Goal: Information Seeking & Learning: Learn about a topic

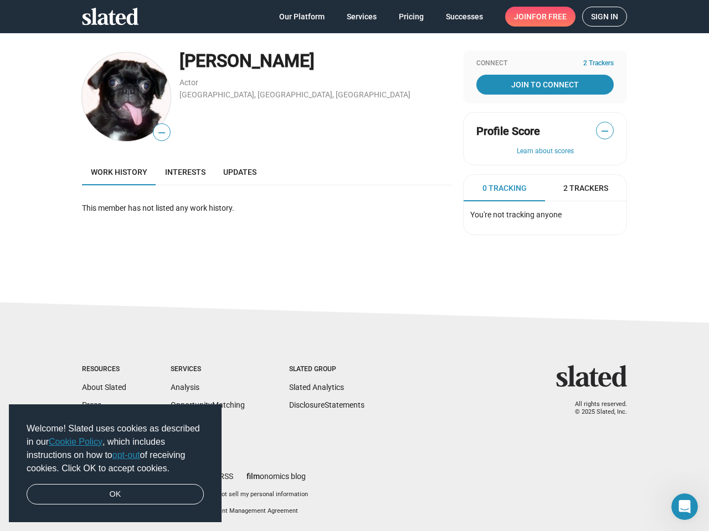
click at [115, 464] on span "Welcome! Slated uses cookies as described in our Cookie Policy , which includes…" at bounding box center [115, 448] width 177 height 53
click at [126, 97] on img at bounding box center [126, 97] width 89 height 89
click at [162, 132] on span "—" at bounding box center [161, 133] width 17 height 14
click at [605, 131] on span "—" at bounding box center [604, 131] width 17 height 14
click at [545, 152] on button "Learn about scores" at bounding box center [544, 151] width 137 height 9
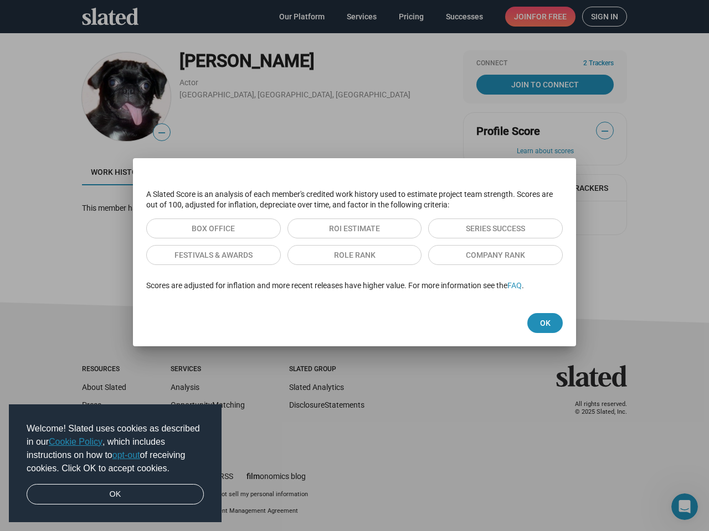
click at [504, 188] on div "A Slated Score is an analysis of each member's credited work history used to es…" at bounding box center [354, 240] width 443 height 120
click at [585, 188] on div at bounding box center [354, 265] width 709 height 531
click at [269, 495] on div at bounding box center [354, 265] width 709 height 531
